Goal: Book appointment/travel/reservation

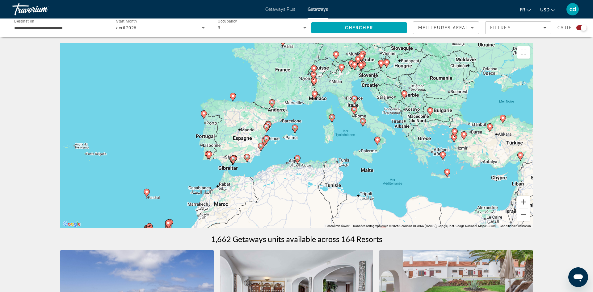
click at [206, 163] on div "Pour activer le glissement avec le clavier, appuyez sur Alt+Entrée. Une fois ce…" at bounding box center [296, 135] width 472 height 185
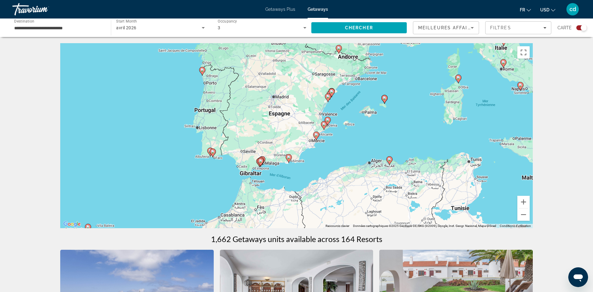
click at [208, 165] on div "Pour activer le glissement avec le clavier, appuyez sur Alt+Entrée. Une fois ce…" at bounding box center [296, 135] width 472 height 185
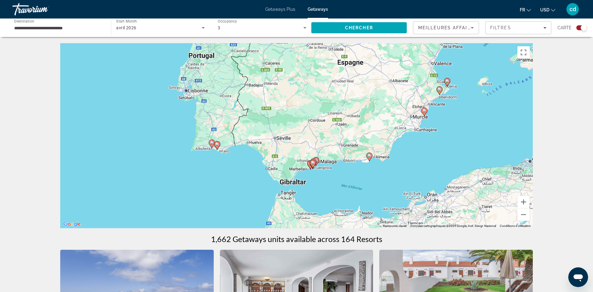
click at [217, 144] on image "Main content" at bounding box center [217, 145] width 4 height 4
type input "**********"
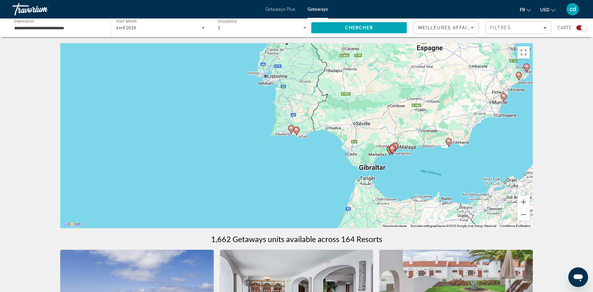
click at [296, 131] on image "Main content" at bounding box center [297, 130] width 4 height 4
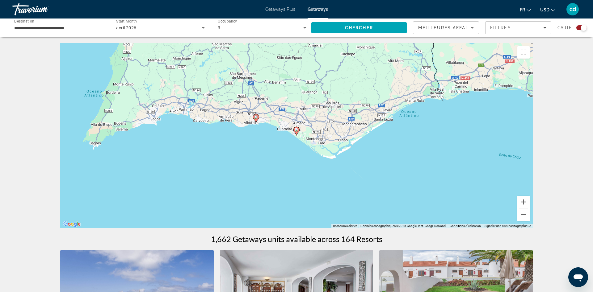
click at [296, 131] on image "Main content" at bounding box center [297, 130] width 4 height 4
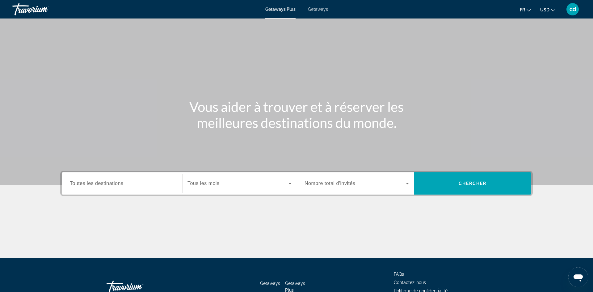
click at [141, 184] on input "Destination Toutes les destinations" at bounding box center [122, 183] width 104 height 7
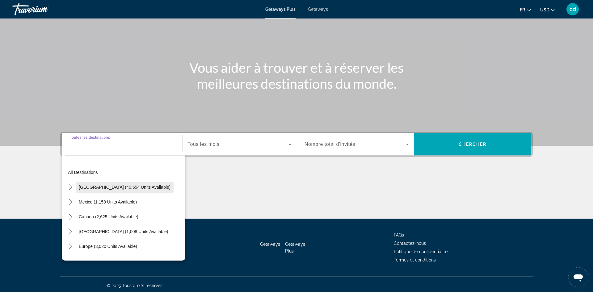
scroll to position [41, 0]
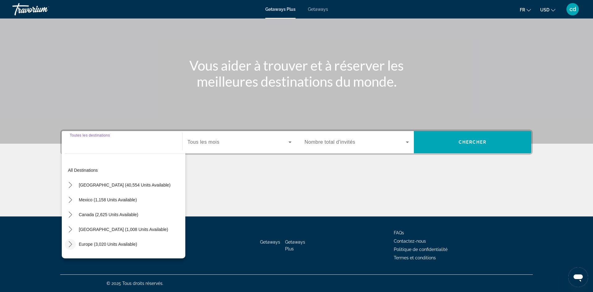
click at [71, 244] on icon "Toggle Europe (3,020 units available) submenu" at bounding box center [70, 244] width 6 height 6
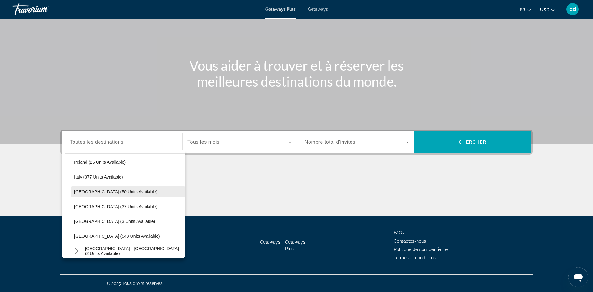
scroll to position [211, 0]
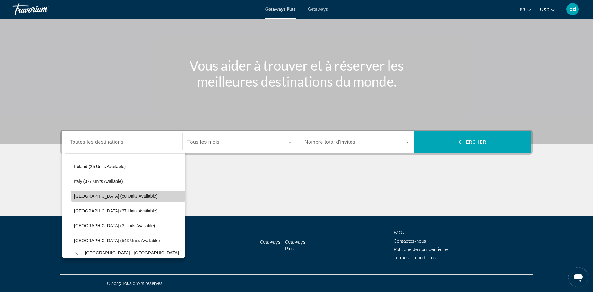
click at [100, 194] on span "[GEOGRAPHIC_DATA] (50 units available)" at bounding box center [115, 196] width 83 height 5
type input "**********"
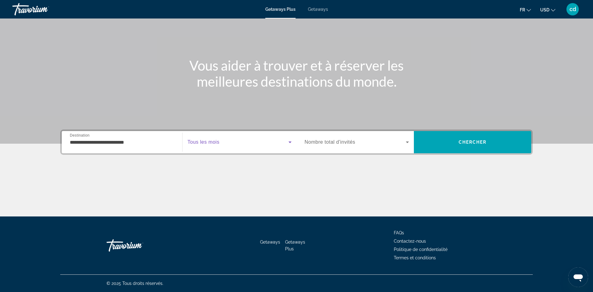
click at [276, 140] on span "Search widget" at bounding box center [237, 142] width 101 height 7
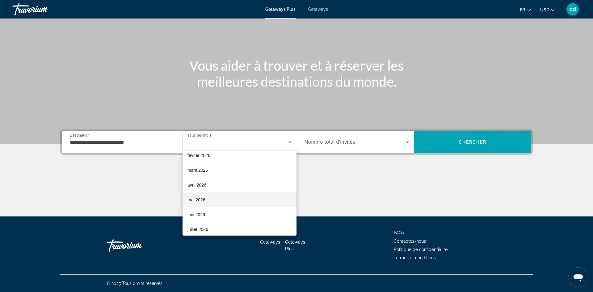
scroll to position [82, 0]
click at [203, 184] on span "avril 2026" at bounding box center [196, 182] width 19 height 7
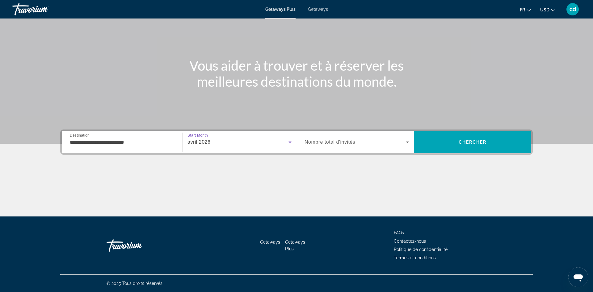
click at [342, 143] on span "Nombre total d'invités" at bounding box center [329, 142] width 51 height 5
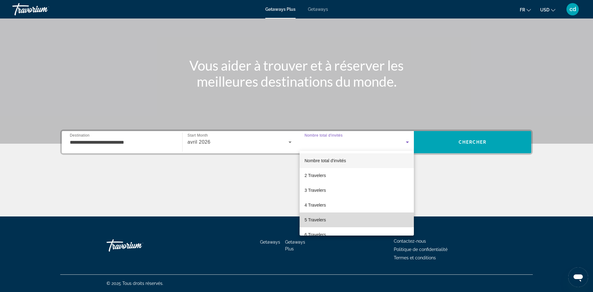
click at [317, 221] on span "5 Travelers" at bounding box center [314, 219] width 21 height 7
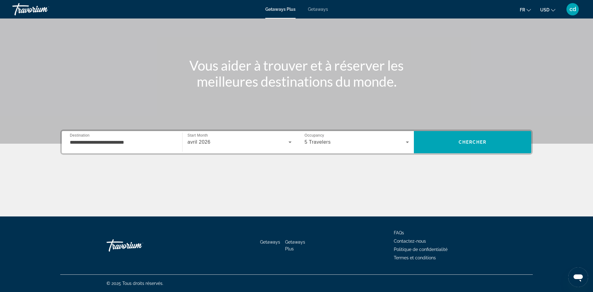
click at [467, 127] on div "Main content" at bounding box center [296, 51] width 593 height 185
click at [463, 143] on span "Chercher" at bounding box center [472, 142] width 28 height 5
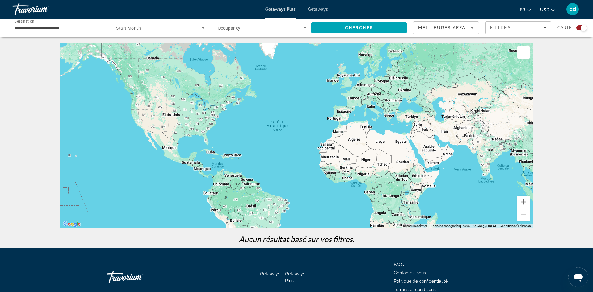
click at [270, 24] on span "Search widget" at bounding box center [261, 27] width 86 height 7
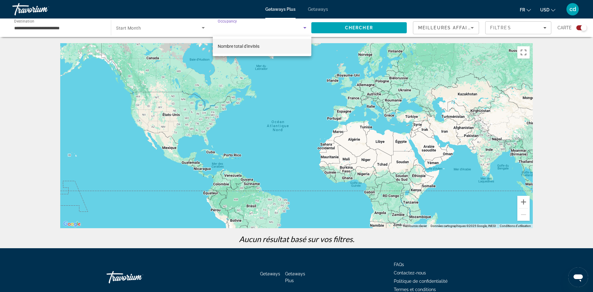
click at [270, 25] on div at bounding box center [296, 146] width 593 height 292
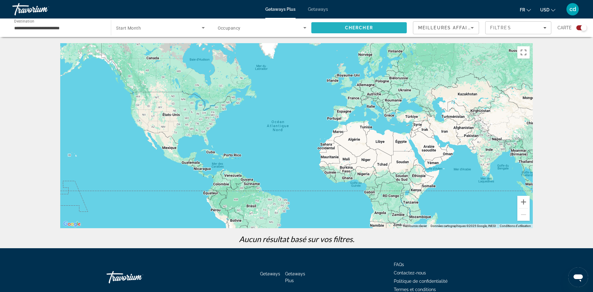
click at [354, 29] on span "Chercher" at bounding box center [359, 27] width 28 height 5
click at [65, 31] on input "**********" at bounding box center [58, 27] width 89 height 7
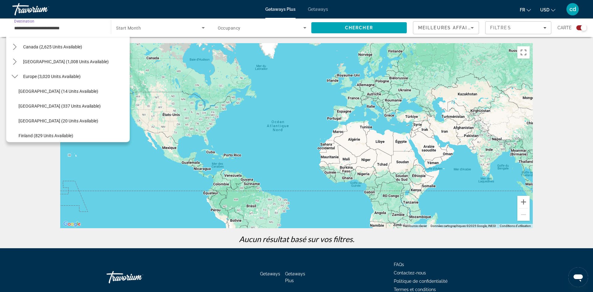
scroll to position [22, 0]
click at [17, 102] on mat-icon "Toggle Europe (3,020 units available) submenu" at bounding box center [14, 106] width 11 height 11
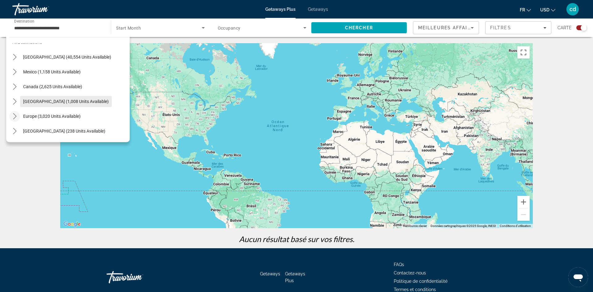
scroll to position [0, 0]
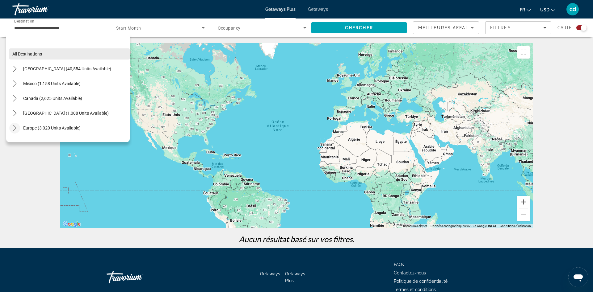
click at [33, 50] on span "Select destination: All destinations" at bounding box center [69, 54] width 120 height 15
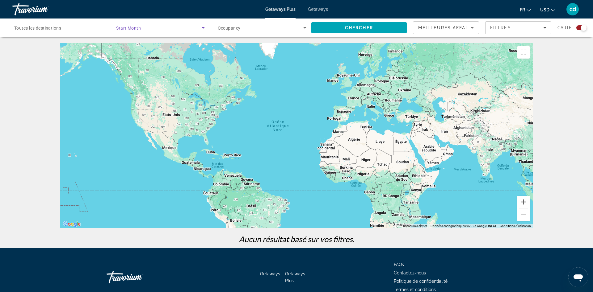
click at [175, 28] on span "Search widget" at bounding box center [158, 27] width 85 height 7
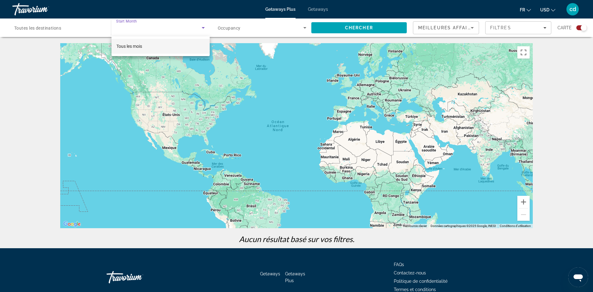
click at [175, 28] on div at bounding box center [296, 146] width 593 height 292
